Goal: Information Seeking & Learning: Learn about a topic

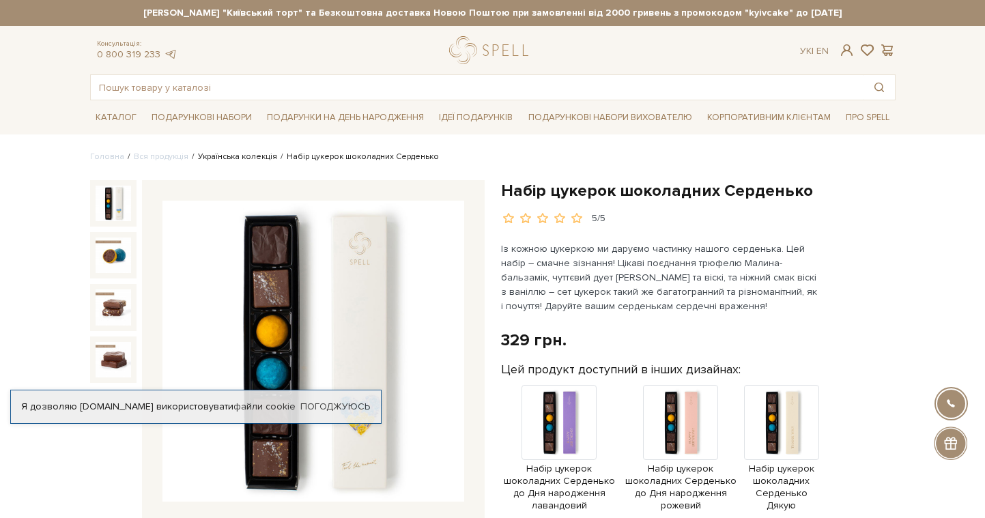
click at [256, 156] on link "Українська колекція" at bounding box center [237, 157] width 79 height 10
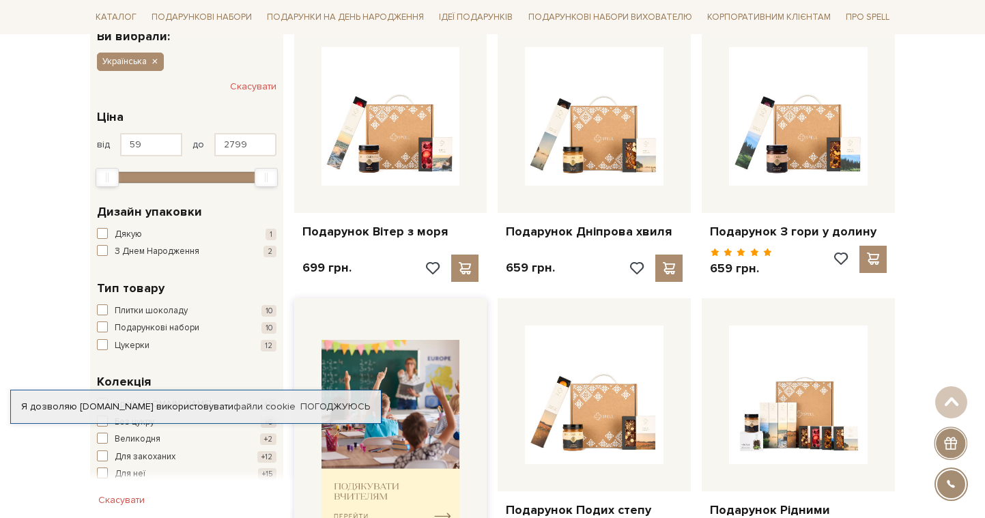
scroll to position [244, 0]
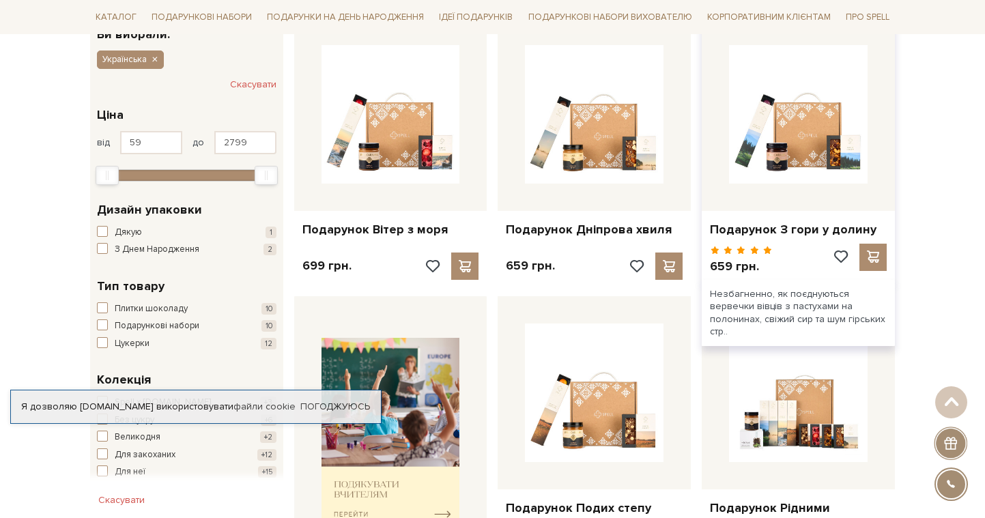
click at [772, 211] on div "Подарунок З гори у долину" at bounding box center [798, 227] width 193 height 32
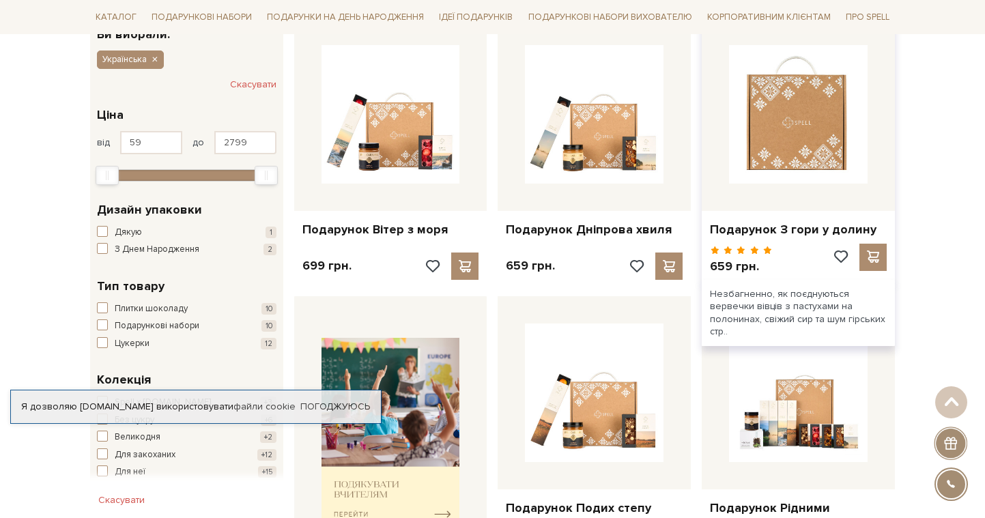
click at [761, 171] on img at bounding box center [798, 114] width 139 height 139
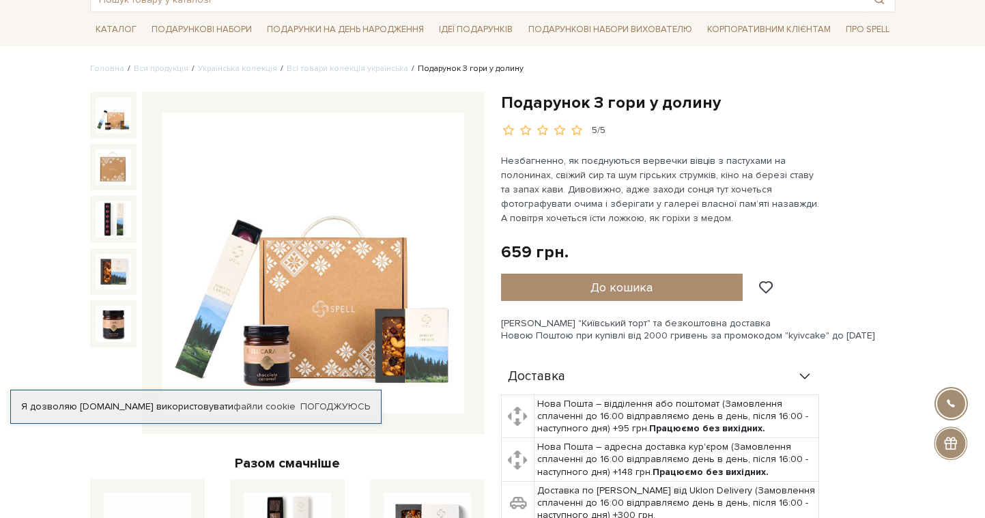
scroll to position [85, 0]
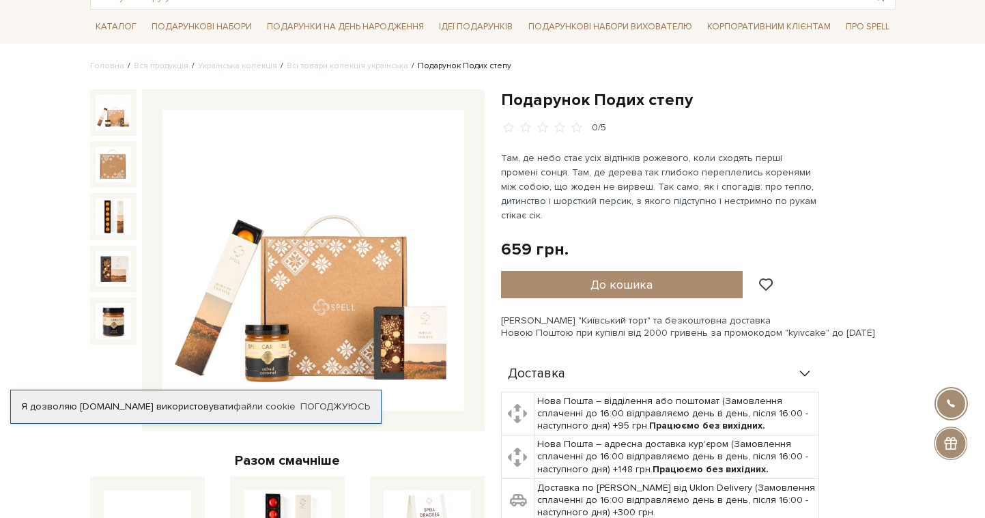
scroll to position [93, 0]
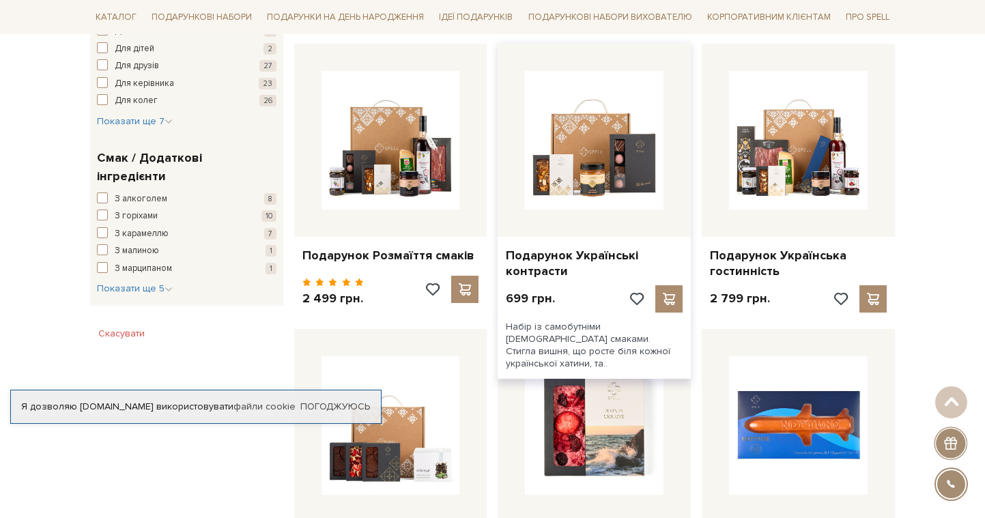
scroll to position [789, 0]
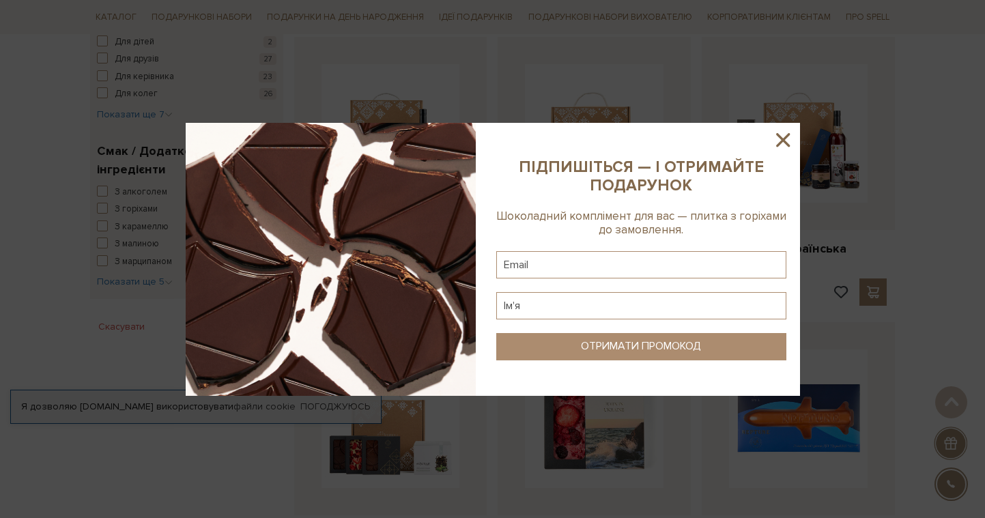
click at [783, 139] on icon at bounding box center [783, 140] width 14 height 14
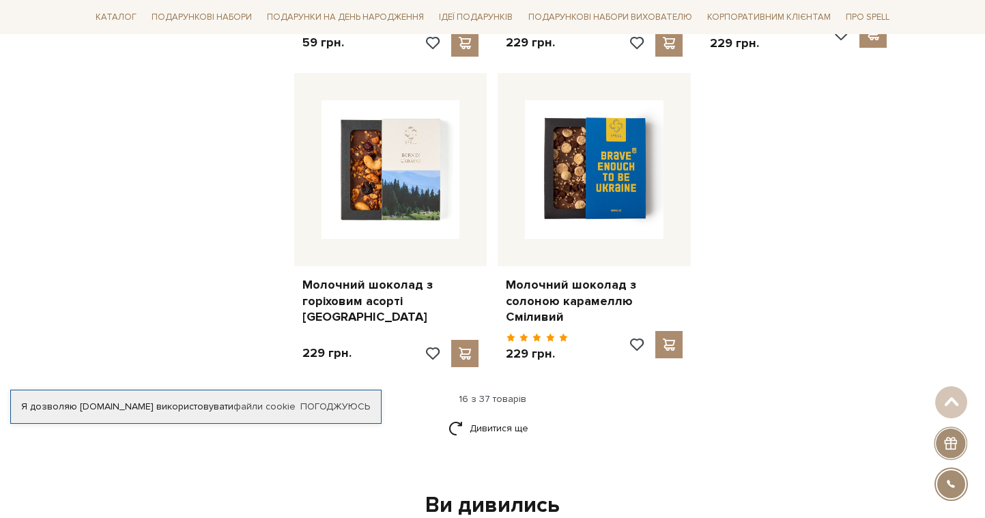
scroll to position [1640, 0]
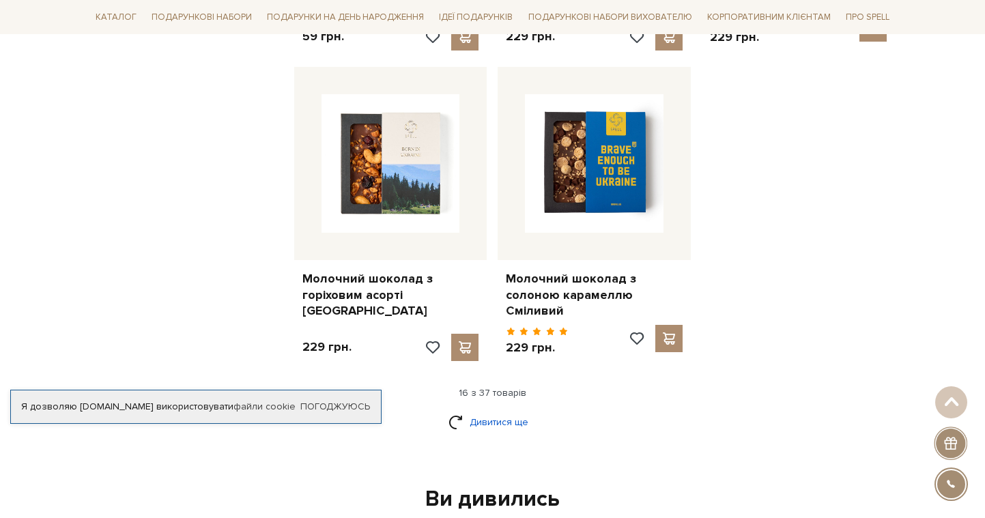
click at [481, 410] on link "Дивитися ще" at bounding box center [493, 422] width 89 height 24
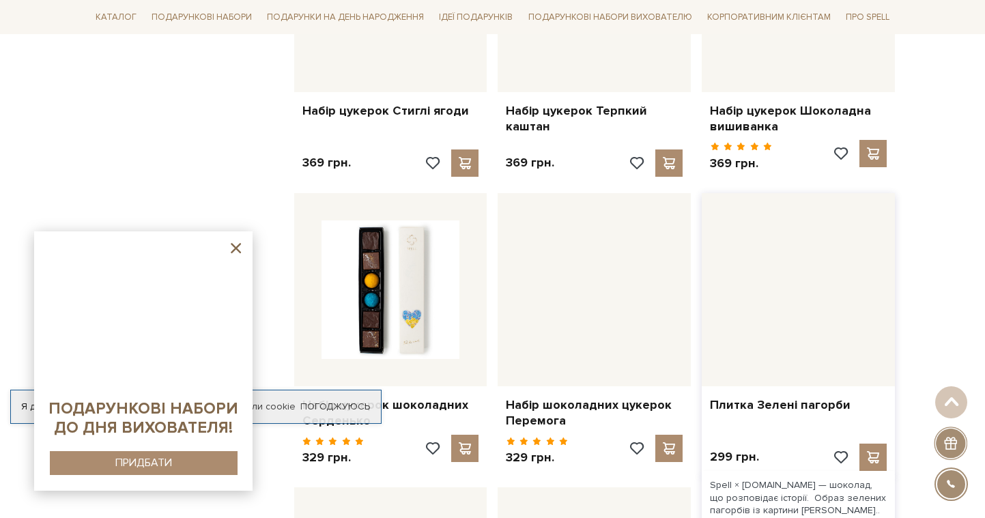
scroll to position [2725, 0]
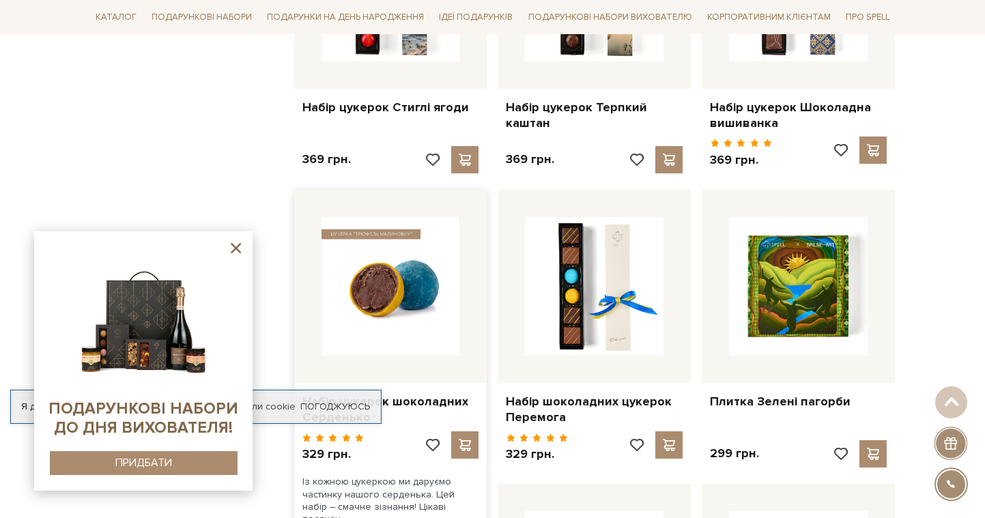
click at [398, 291] on img at bounding box center [391, 286] width 139 height 139
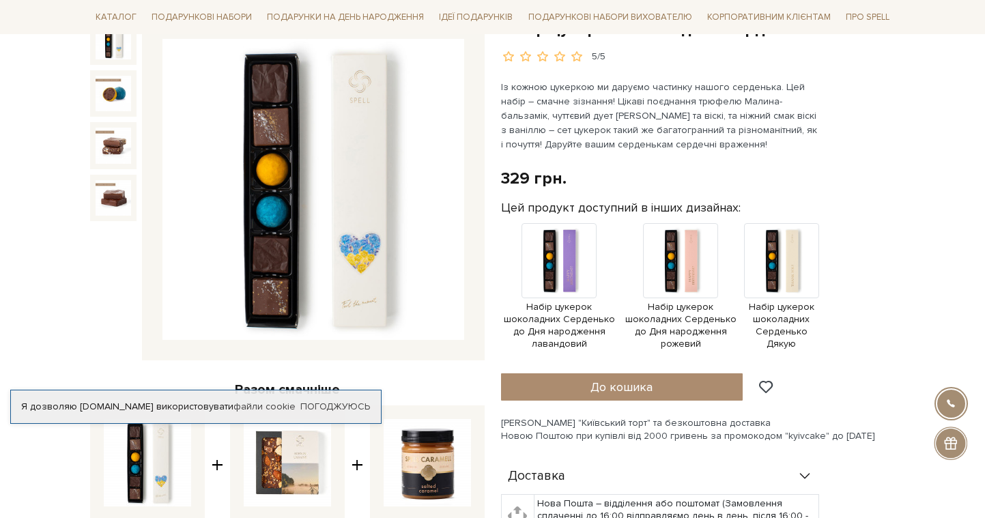
scroll to position [165, 0]
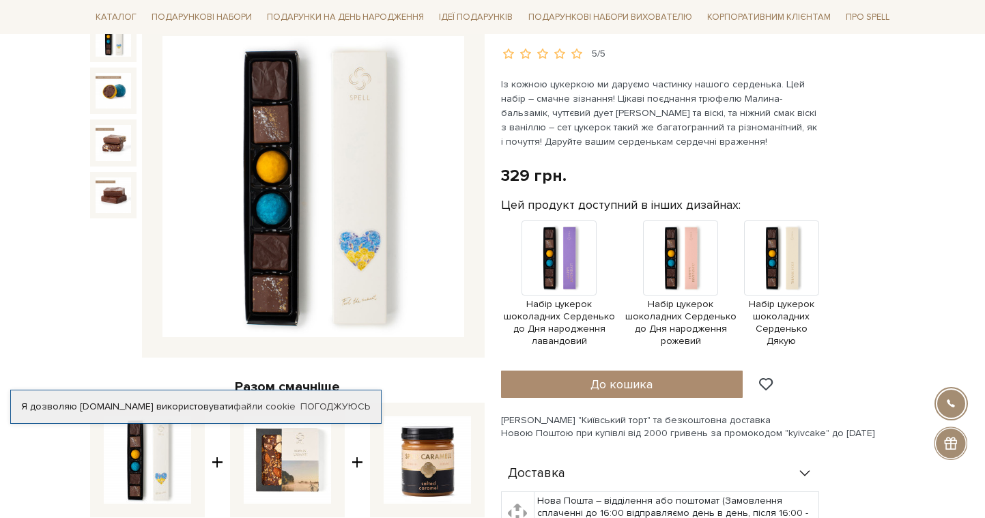
click at [356, 302] on img at bounding box center [314, 187] width 302 height 302
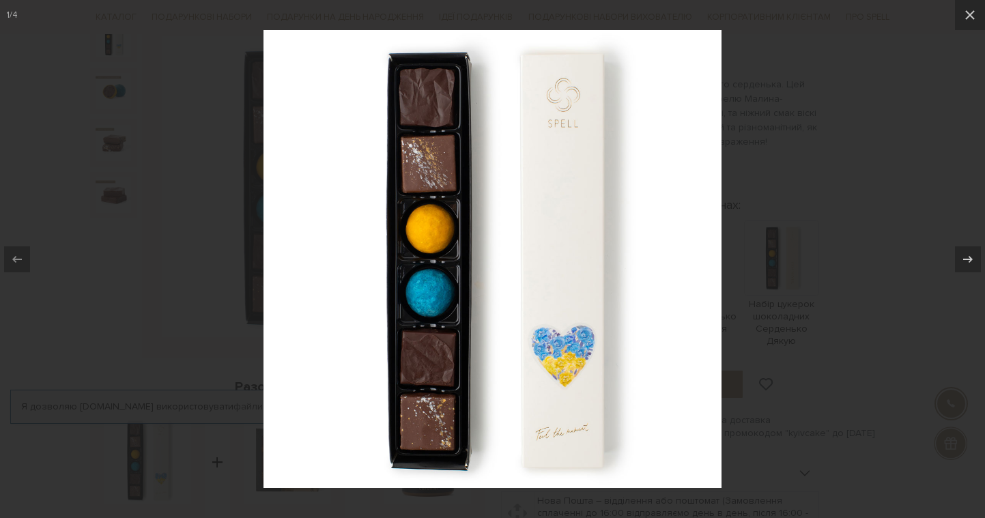
click at [264, 269] on img at bounding box center [493, 259] width 458 height 458
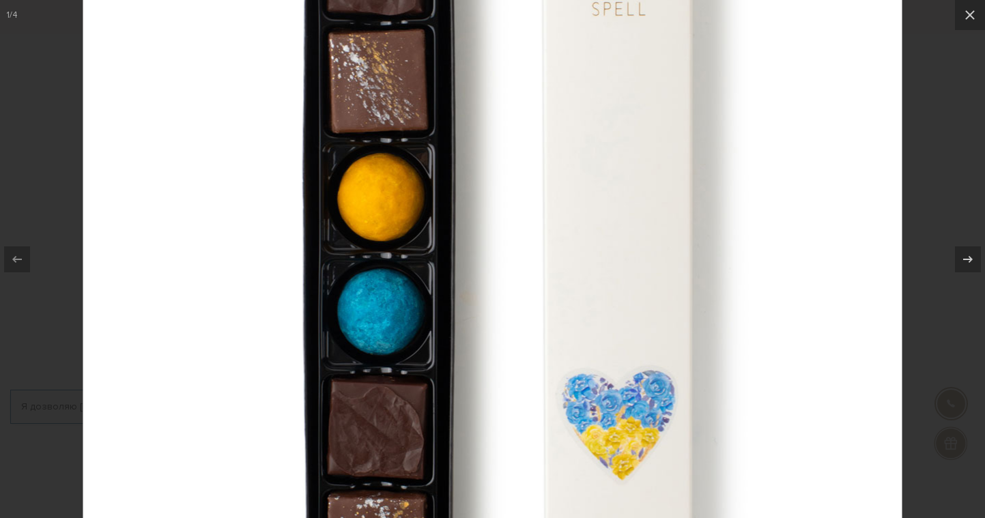
click at [94, 274] on img at bounding box center [492, 251] width 819 height 819
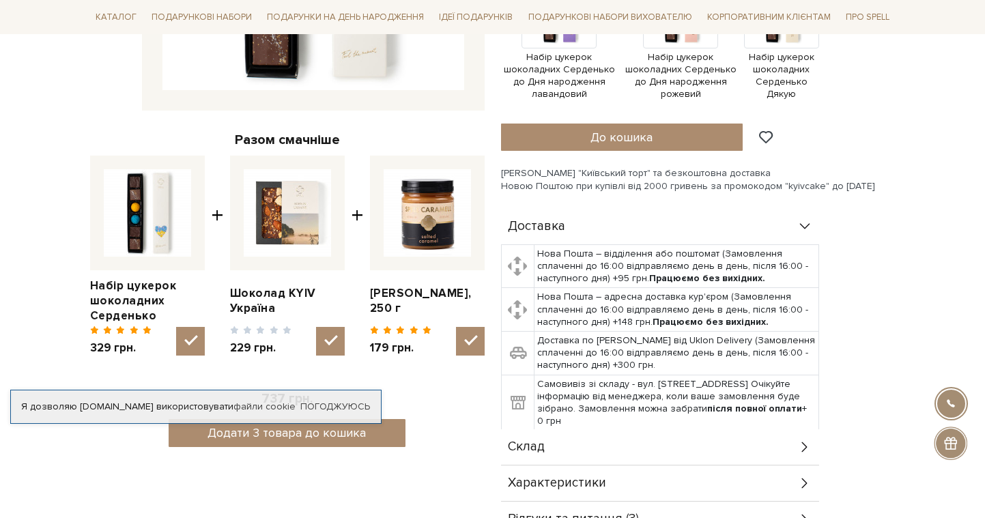
scroll to position [447, 0]
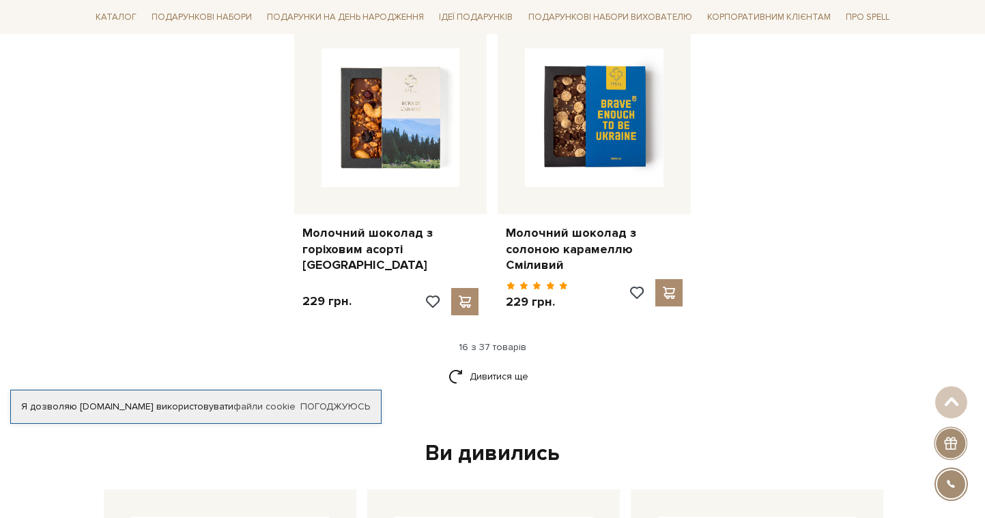
scroll to position [1685, 0]
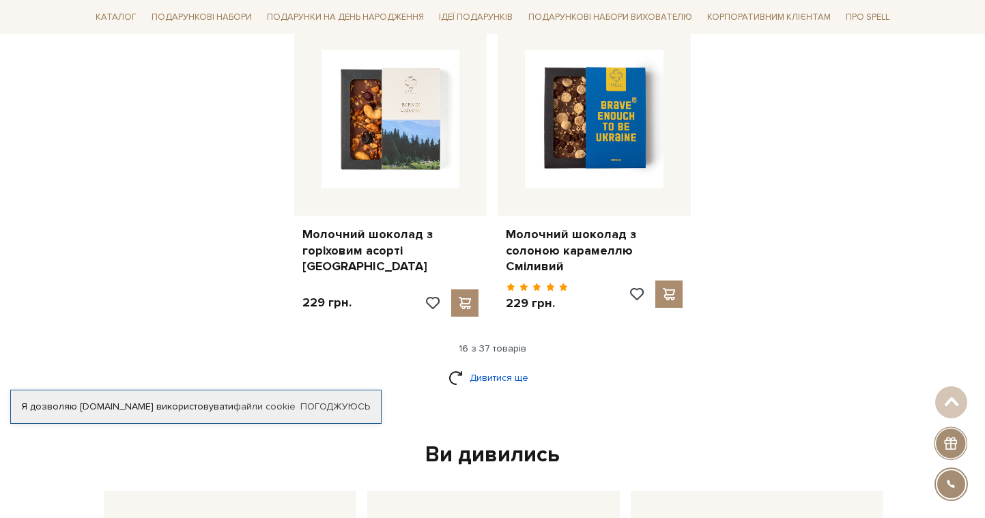
click at [474, 366] on link "Дивитися ще" at bounding box center [493, 378] width 89 height 24
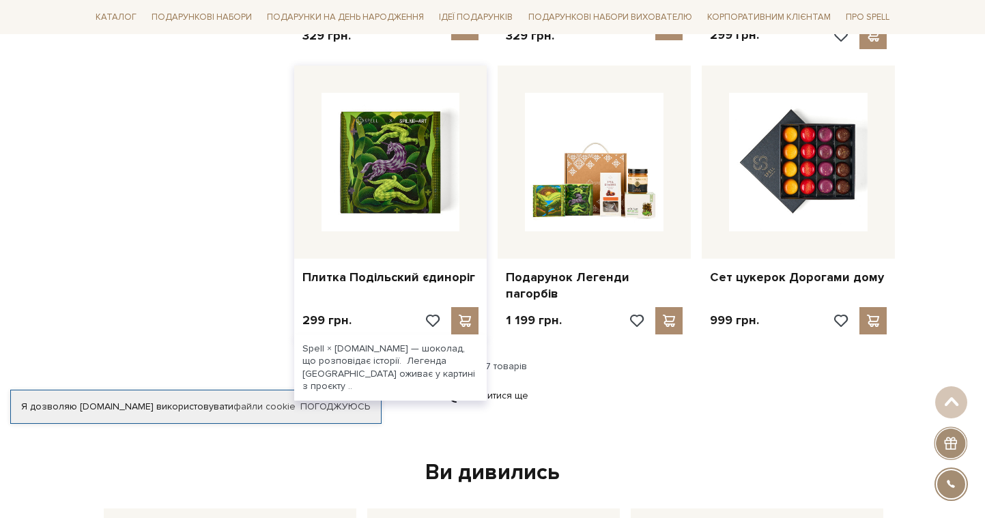
scroll to position [3145, 0]
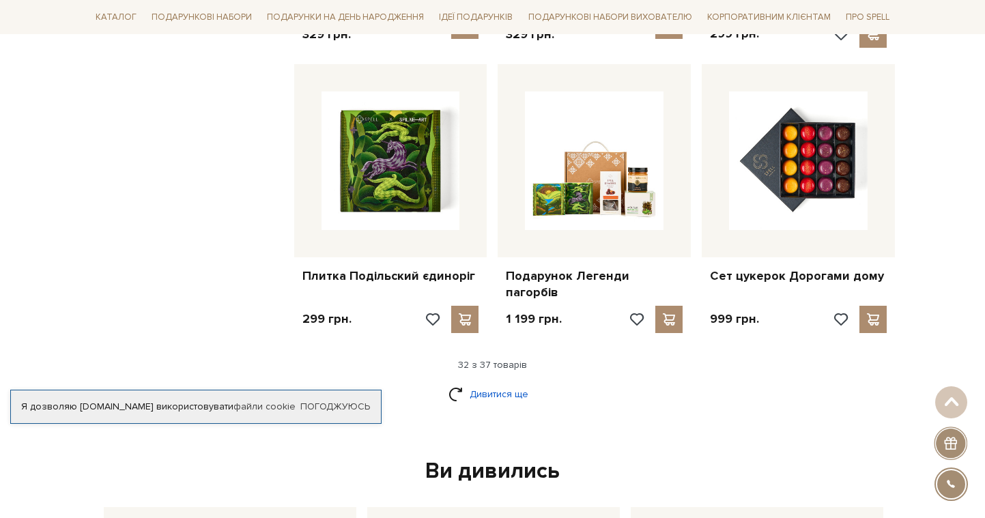
click at [500, 382] on link "Дивитися ще" at bounding box center [493, 394] width 89 height 24
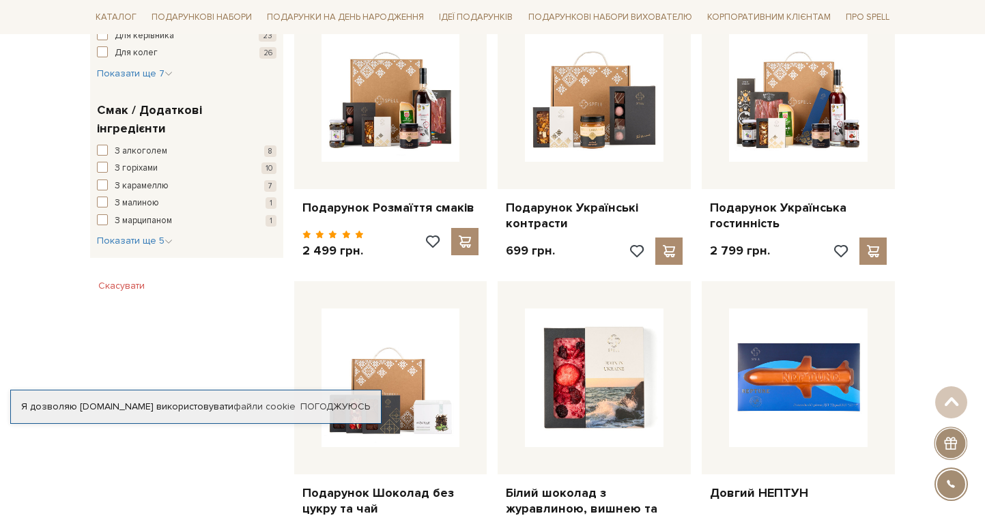
scroll to position [286, 0]
